Goal: Information Seeking & Learning: Learn about a topic

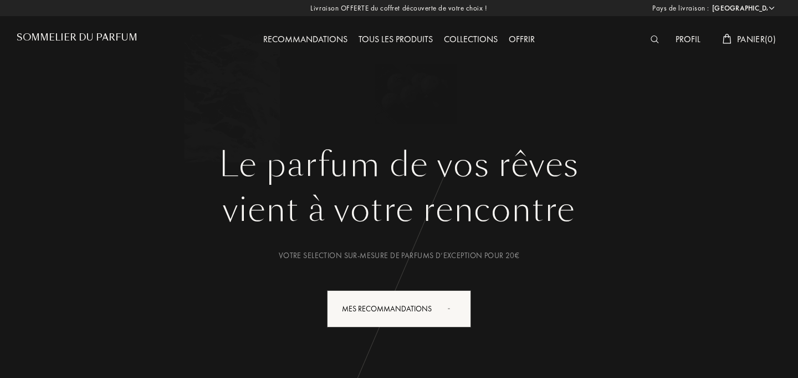
select select "FR"
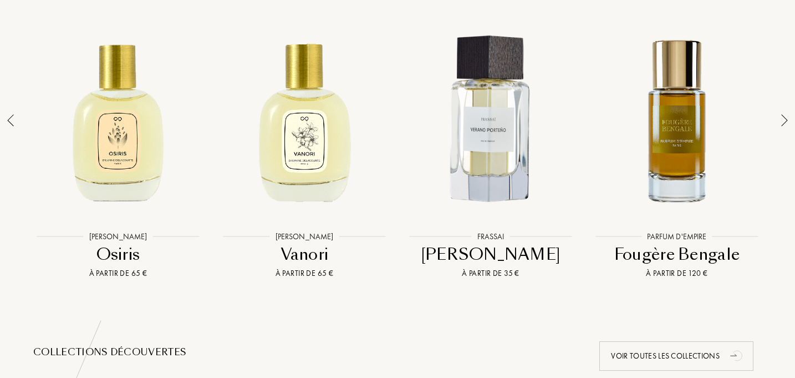
scroll to position [834, 0]
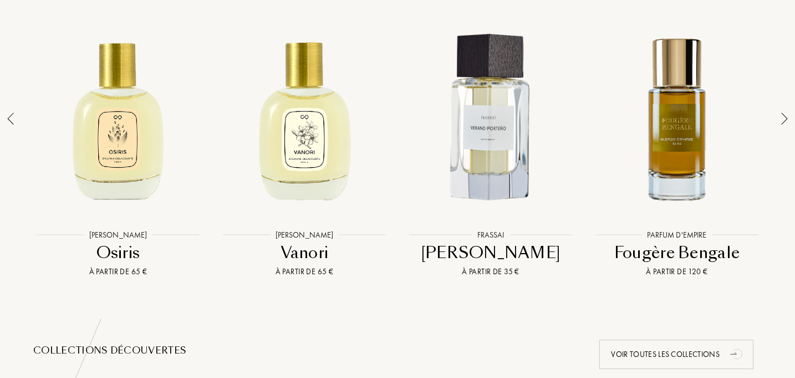
click at [786, 116] on img at bounding box center [784, 119] width 7 height 12
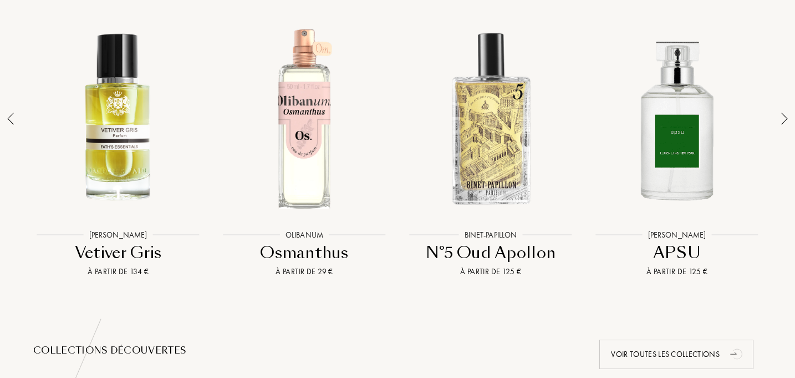
click at [786, 116] on img at bounding box center [784, 119] width 7 height 12
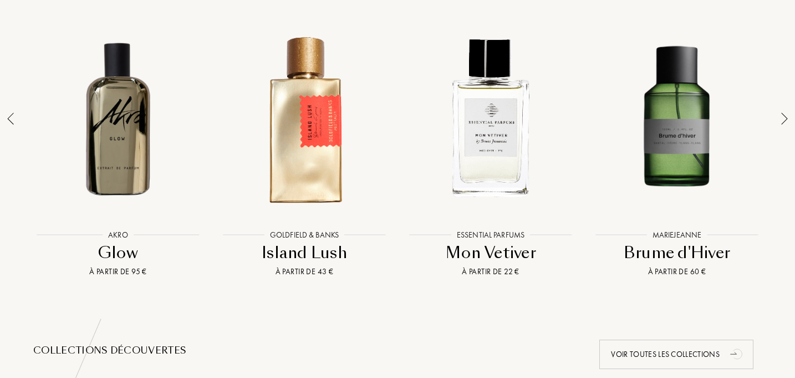
click at [786, 116] on img at bounding box center [784, 119] width 7 height 12
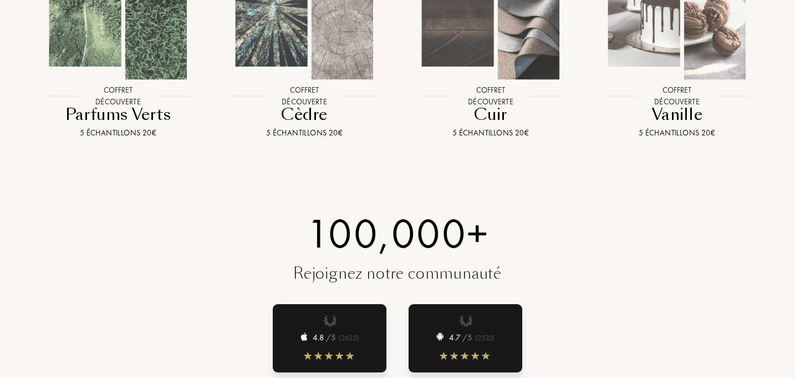
scroll to position [1355, 0]
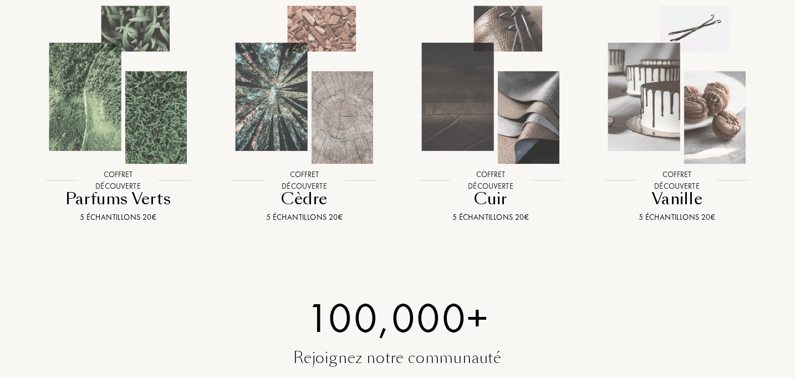
click at [686, 69] on img at bounding box center [676, 84] width 167 height 167
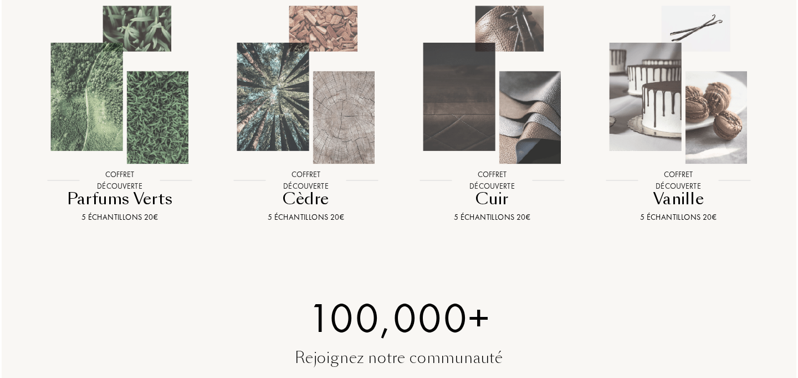
scroll to position [1270, 0]
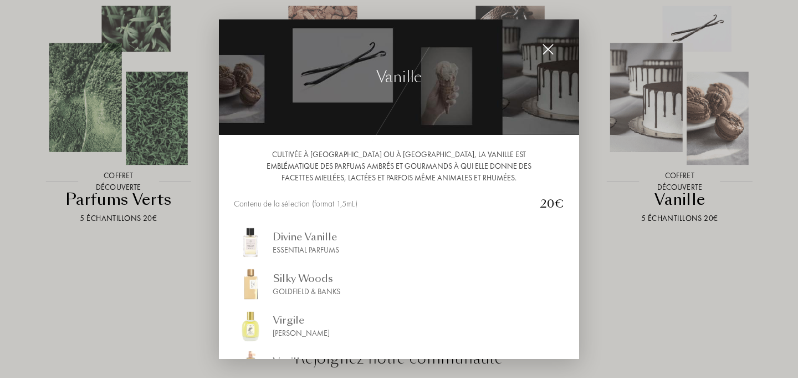
click at [686, 69] on div at bounding box center [399, 189] width 798 height 378
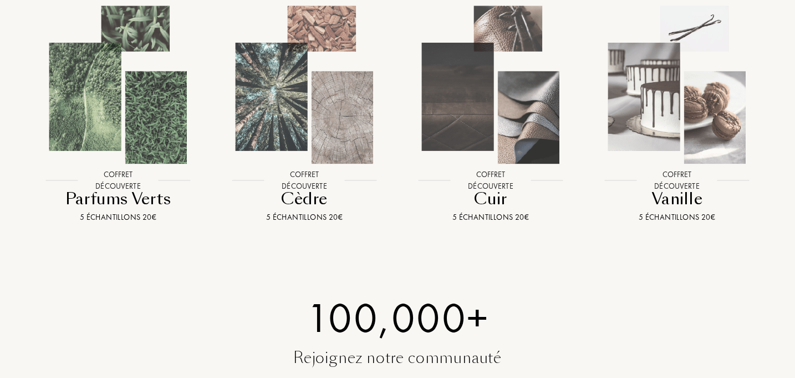
click at [684, 104] on img at bounding box center [676, 84] width 167 height 167
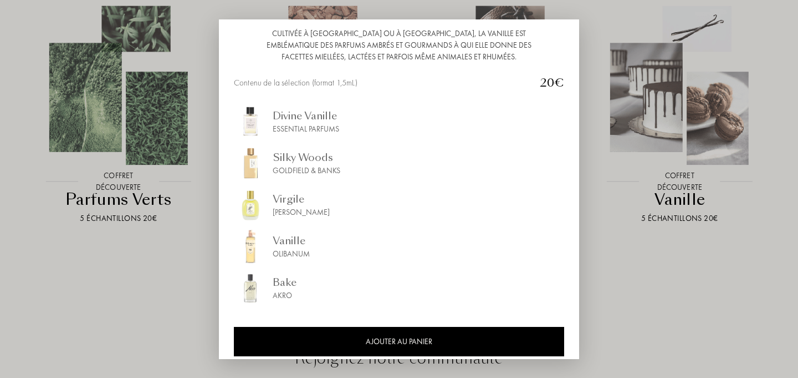
scroll to position [124, 0]
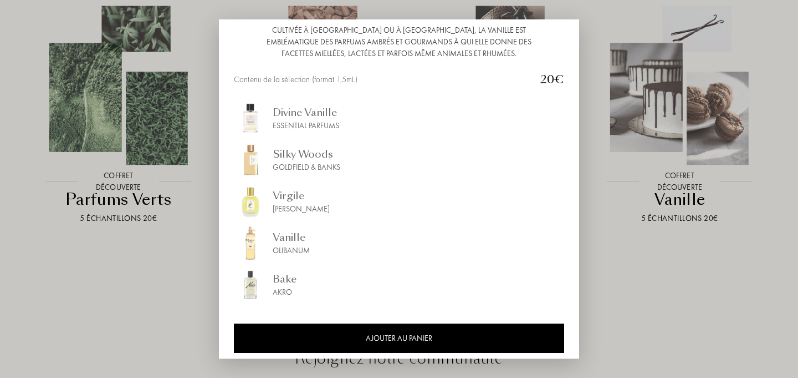
click at [695, 283] on div at bounding box center [399, 189] width 798 height 378
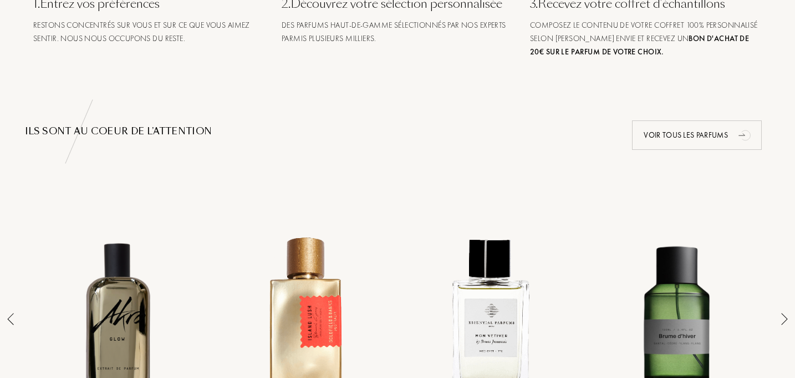
scroll to position [0, 0]
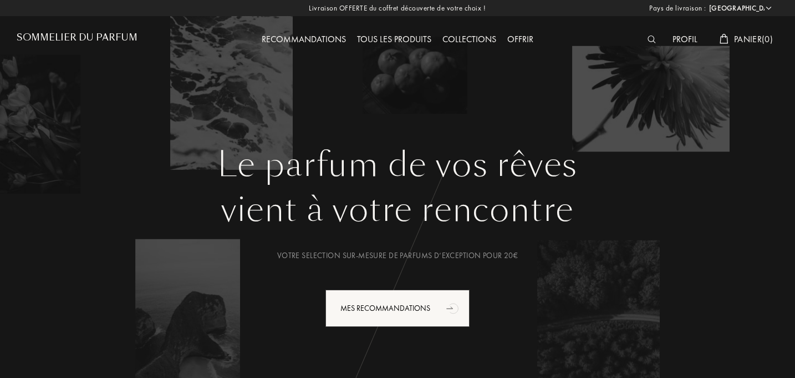
click at [402, 37] on div "Tous les produits" at bounding box center [394, 40] width 85 height 14
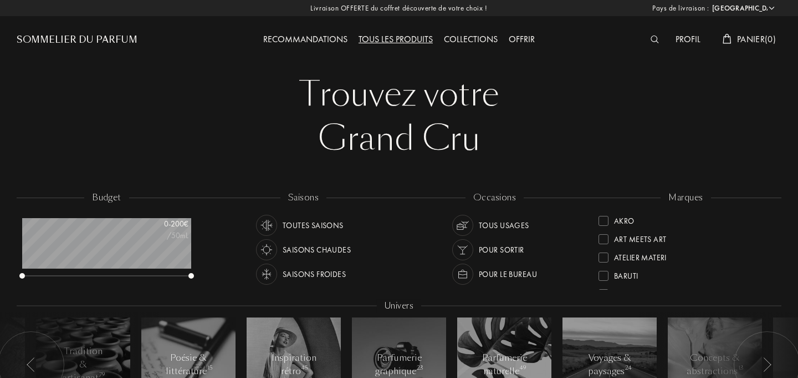
select select "FR"
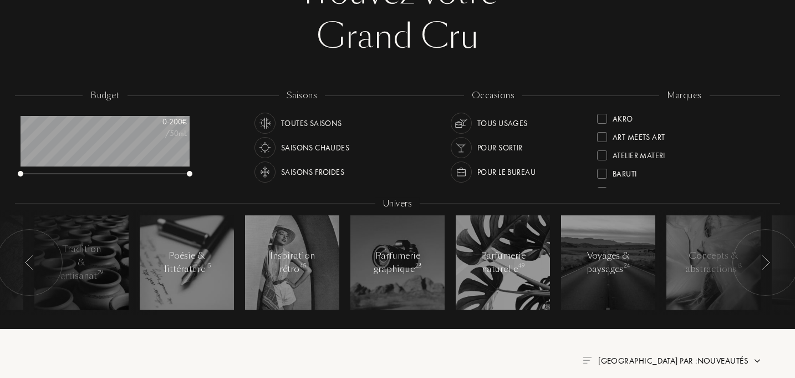
scroll to position [106, 0]
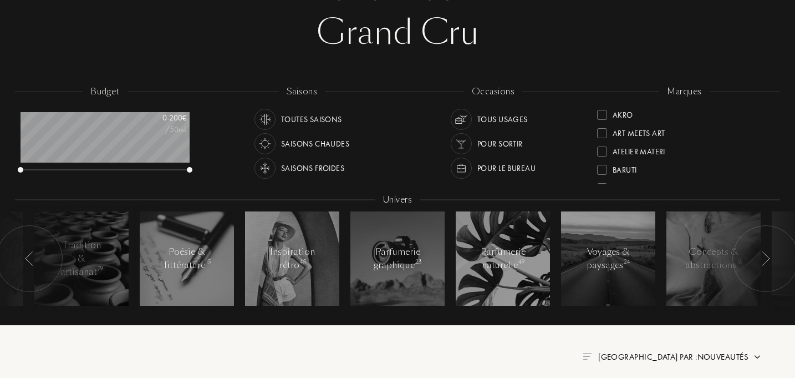
click at [510, 119] on div "Tous usages" at bounding box center [502, 119] width 50 height 21
click at [328, 144] on div "Saisons chaudes" at bounding box center [315, 143] width 68 height 21
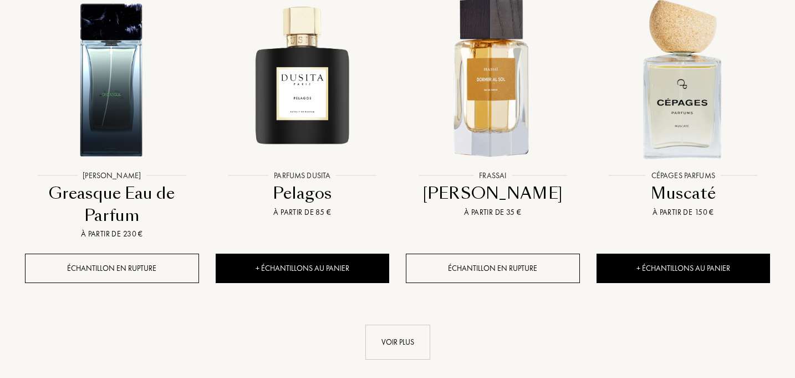
scroll to position [1155, 0]
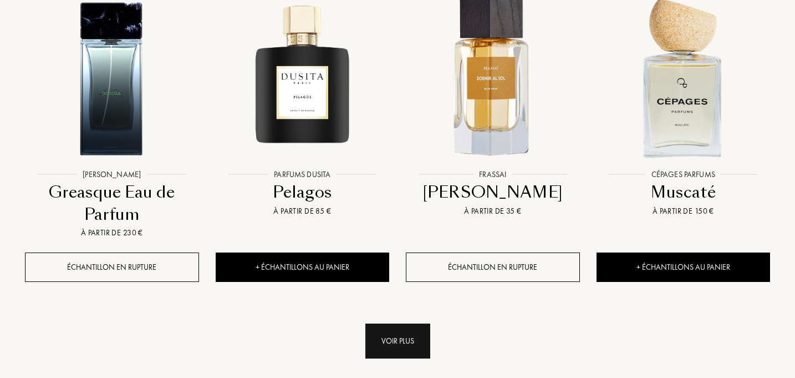
click at [403, 323] on div "Voir plus" at bounding box center [397, 340] width 65 height 35
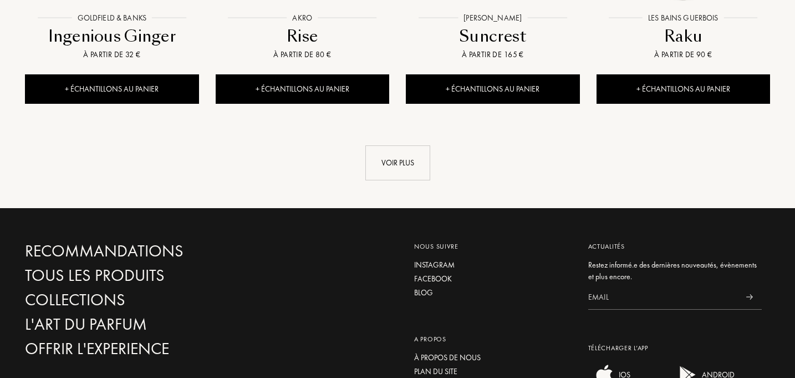
scroll to position [2280, 0]
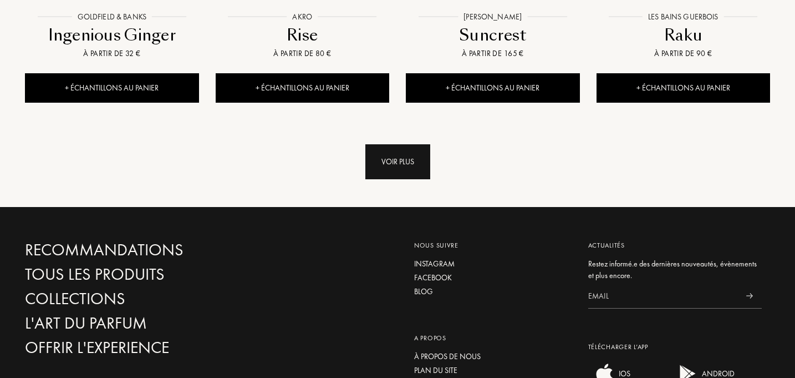
click at [404, 144] on div "Voir plus" at bounding box center [397, 161] width 65 height 35
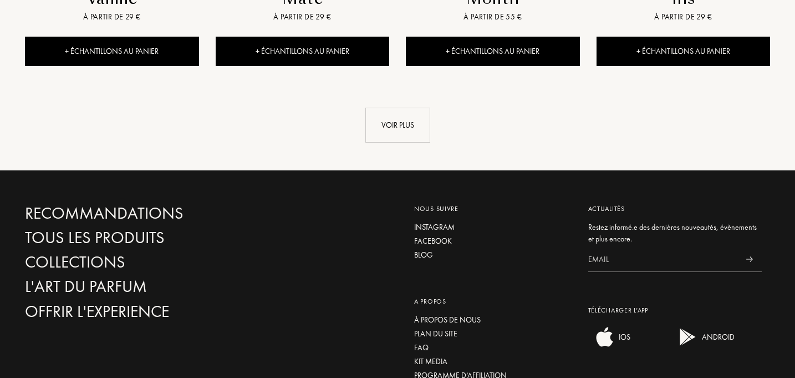
scroll to position [3250, 0]
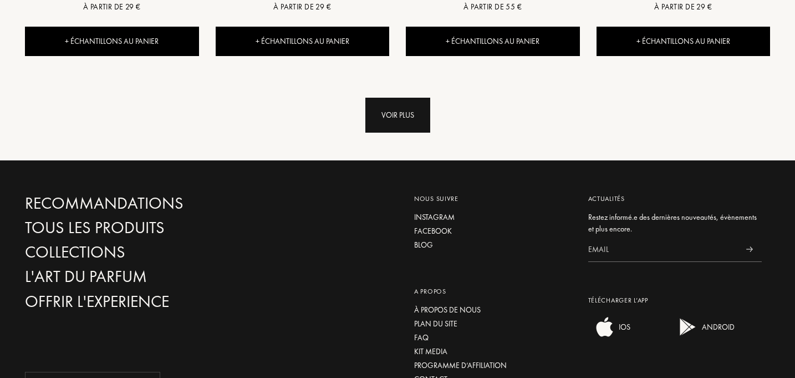
click at [386, 98] on div "Voir plus" at bounding box center [397, 115] width 65 height 35
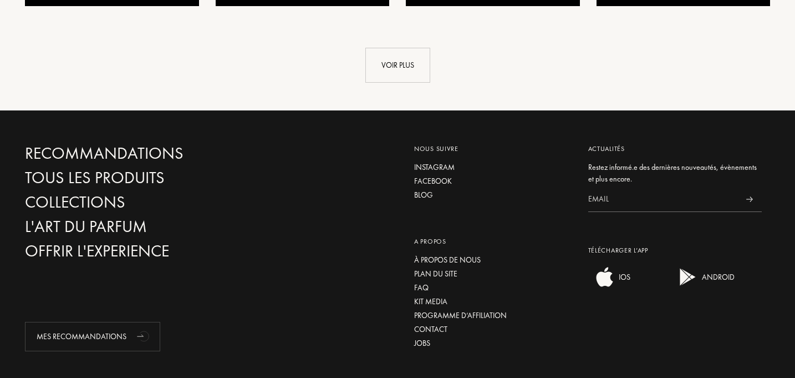
scroll to position [4232, 0]
